Goal: Task Accomplishment & Management: Manage account settings

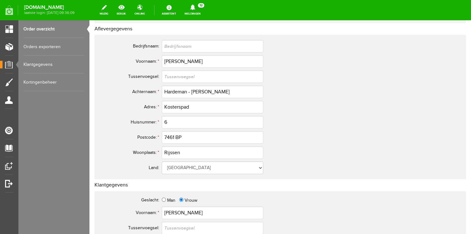
scroll to position [100, 0]
click at [42, 28] on link "Order overzicht" at bounding box center [53, 29] width 61 height 18
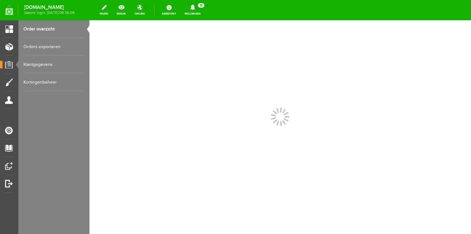
click at [81, 115] on div "Categorieën beheren Producten beheren Producten importeren Productkenmerken Pro…" at bounding box center [53, 117] width 71 height 234
click at [49, 26] on link "Order overzicht" at bounding box center [53, 29] width 61 height 18
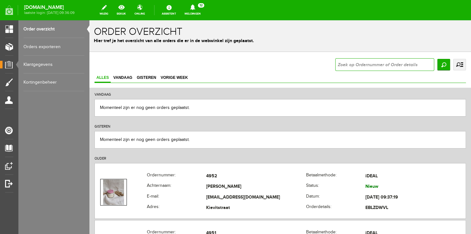
click at [337, 68] on input "text" at bounding box center [384, 64] width 99 height 13
click at [350, 62] on input "text" at bounding box center [384, 64] width 99 height 13
click at [351, 65] on input "text" at bounding box center [384, 64] width 99 height 13
click at [351, 71] on input "text" at bounding box center [384, 64] width 99 height 13
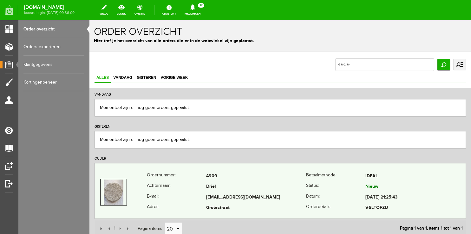
copy tr
drag, startPoint x: 203, startPoint y: 193, endPoint x: 278, endPoint y: 198, distance: 75.1
click at [278, 198] on tr "E-mail: [EMAIL_ADDRESS][DOMAIN_NAME] Datum: [DATE] 21:25:43" at bounding box center [280, 198] width 371 height 11
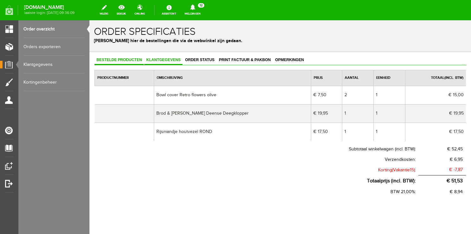
click at [169, 62] on span "Klantgegevens" at bounding box center [163, 60] width 38 height 4
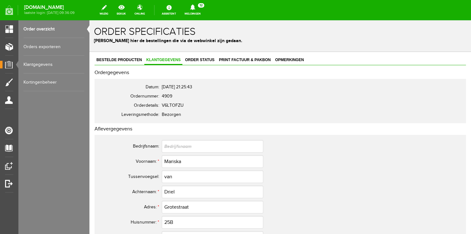
click at [204, 7] on span "12" at bounding box center [201, 5] width 6 height 4
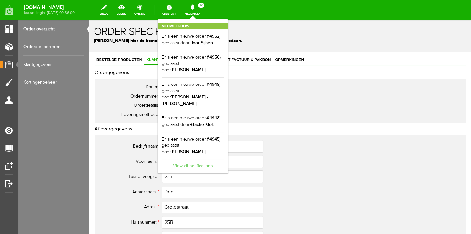
click at [207, 159] on link "View all notifications" at bounding box center [193, 164] width 62 height 10
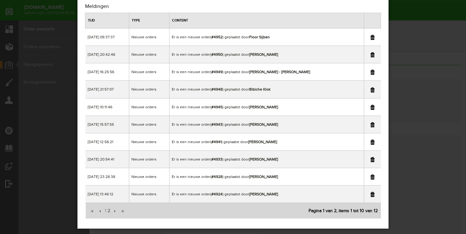
scroll to position [27, 0]
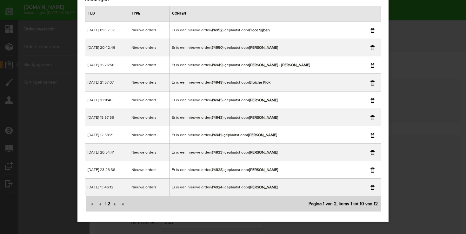
click at [108, 203] on span "2" at bounding box center [109, 204] width 4 height 13
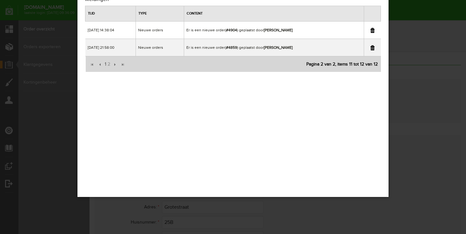
scroll to position [0, 0]
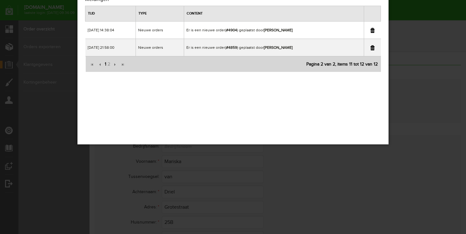
click at [104, 64] on span "1" at bounding box center [105, 64] width 3 height 13
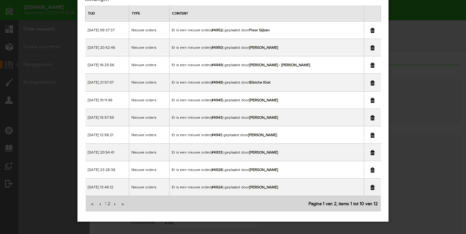
click at [435, 92] on div "×" at bounding box center [233, 90] width 466 height 234
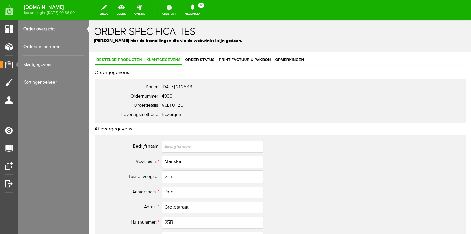
click at [107, 61] on span "Bestelde producten" at bounding box center [119, 60] width 49 height 4
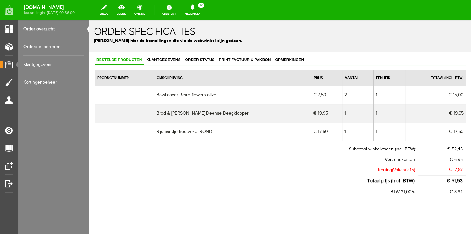
click at [36, 28] on link "Order overzicht" at bounding box center [53, 29] width 61 height 18
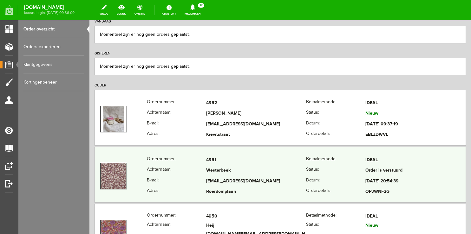
scroll to position [100, 0]
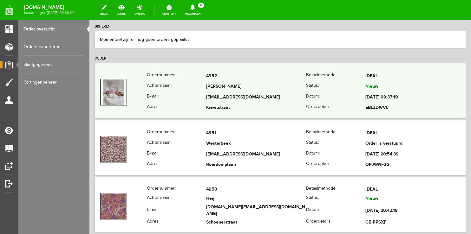
drag, startPoint x: 203, startPoint y: 96, endPoint x: 268, endPoint y: 96, distance: 65.0
click at [268, 96] on tr "E-mail: [EMAIL_ADDRESS][DOMAIN_NAME] Datum: [DATE] 09:37:19" at bounding box center [280, 97] width 371 height 11
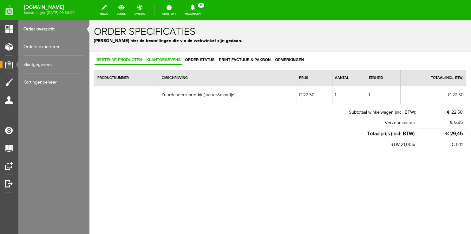
click at [161, 57] on link "Klantgegevens" at bounding box center [163, 60] width 38 height 9
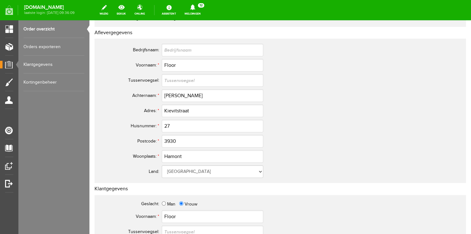
scroll to position [100, 0]
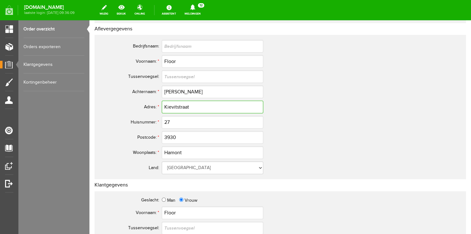
drag, startPoint x: 197, startPoint y: 109, endPoint x: 103, endPoint y: 103, distance: 94.1
click at [107, 105] on tr "Adres: * Kievitstraat" at bounding box center [250, 107] width 305 height 15
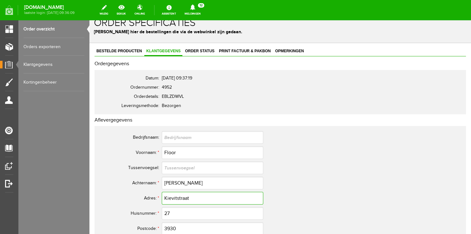
scroll to position [0, 0]
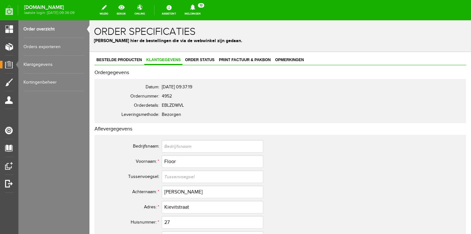
click at [205, 11] on link "Meldingen 12 Nieuwe orders Er is een nieuwe order( #4952 ) geplaatst door Floor…" at bounding box center [193, 10] width 24 height 14
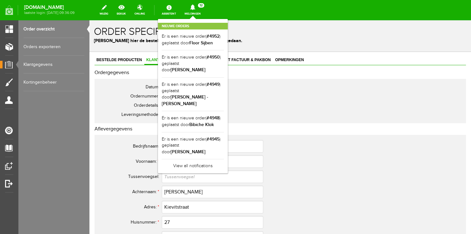
click at [200, 19] on div "Nieuwe orders Er is een nieuwe order( #4952 ) geplaatst door [PERSON_NAME] Er i…" at bounding box center [193, 96] width 70 height 155
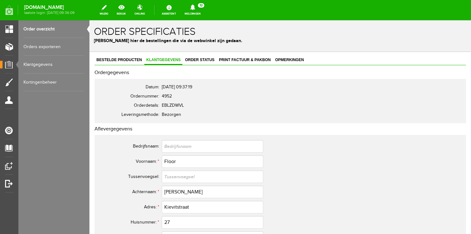
click at [39, 26] on link "Order overzicht" at bounding box center [53, 29] width 61 height 18
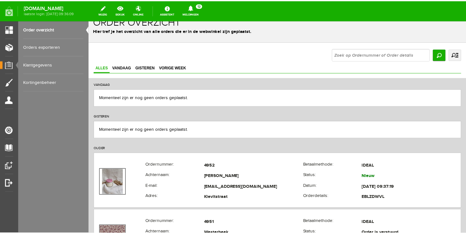
scroll to position [201, 0]
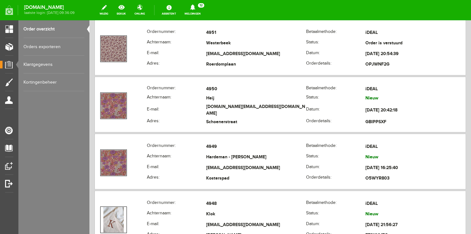
click at [205, 11] on link "Meldingen 12 Nieuwe orders Er is een nieuwe order( #4952 ) geplaatst door Floor…" at bounding box center [193, 10] width 24 height 14
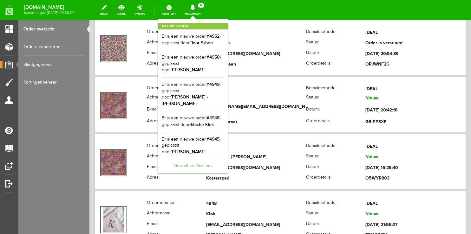
click at [214, 159] on link "View all notifications" at bounding box center [193, 164] width 62 height 10
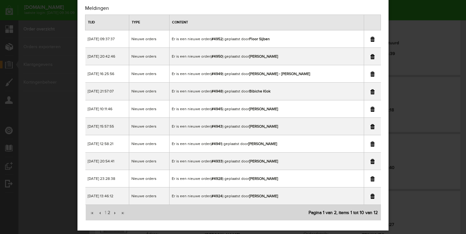
scroll to position [27, 0]
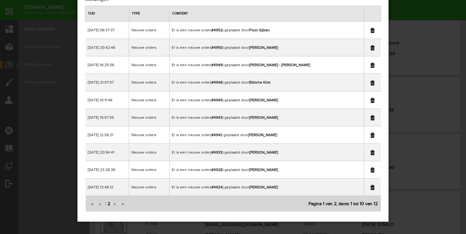
click at [108, 204] on span "2" at bounding box center [109, 204] width 4 height 13
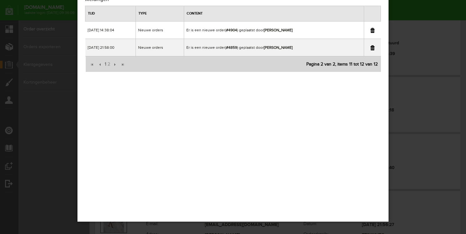
scroll to position [0, 0]
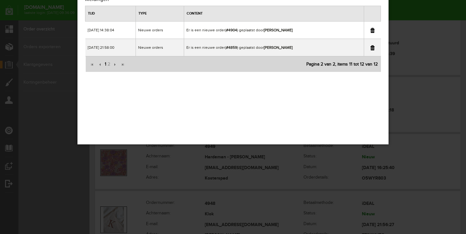
click at [105, 65] on span "1" at bounding box center [105, 64] width 3 height 13
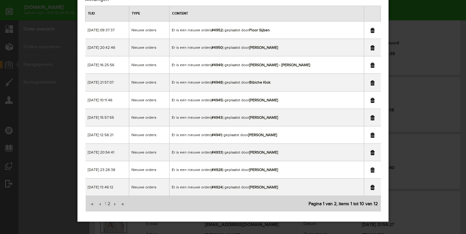
drag, startPoint x: 447, startPoint y: 39, endPoint x: 355, endPoint y: 18, distance: 94.8
click at [447, 39] on div "×" at bounding box center [233, 90] width 466 height 234
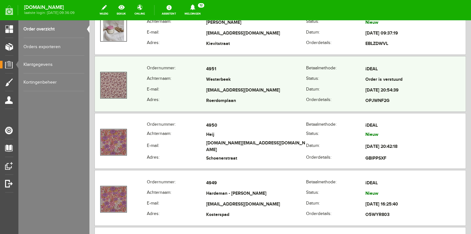
scroll to position [134, 0]
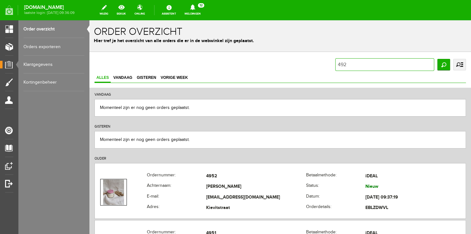
type input "4928"
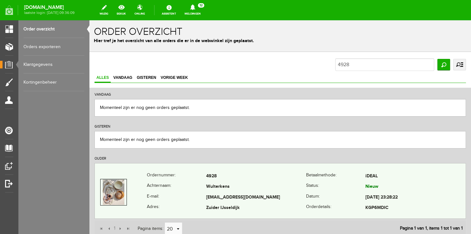
click at [181, 182] on th "Achternaam:" at bounding box center [176, 187] width 59 height 11
